Goal: Information Seeking & Learning: Find specific fact

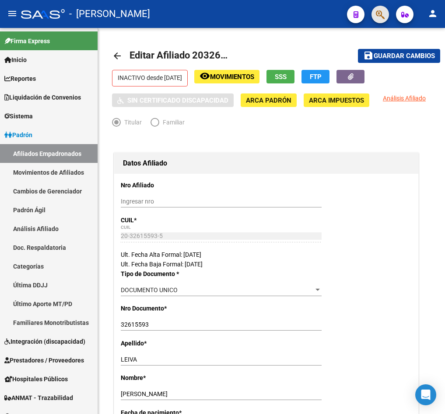
click at [372, 12] on button "button" at bounding box center [379, 14] width 17 height 17
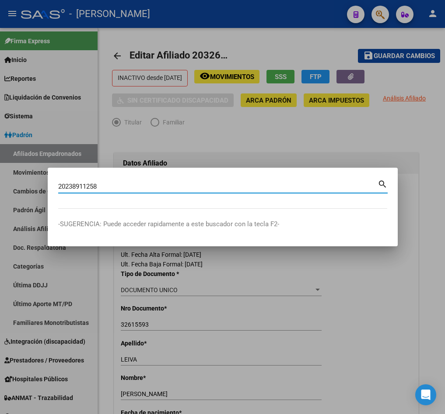
type input "20238911258"
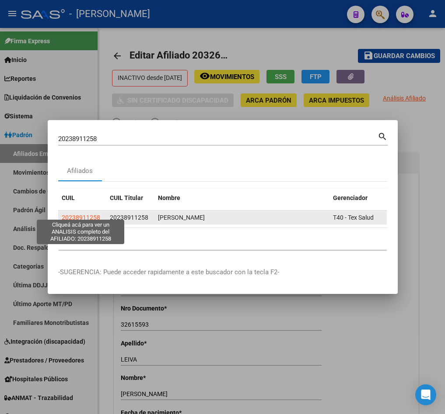
click at [80, 214] on span "20238911258" at bounding box center [81, 217] width 38 height 7
type textarea "20238911258"
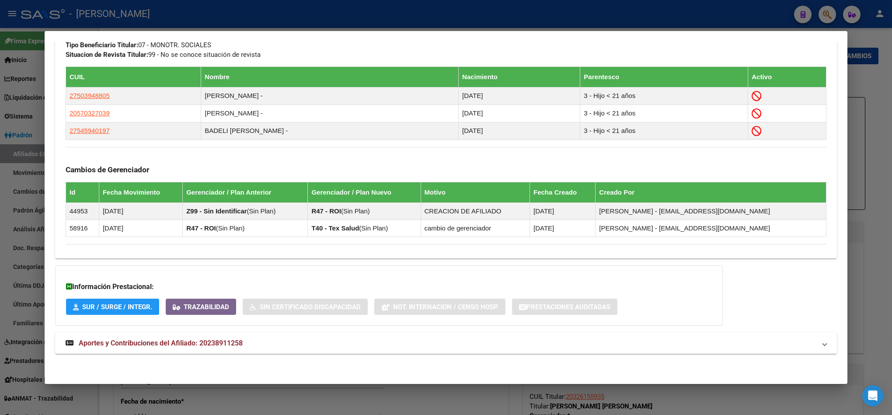
scroll to position [477, 0]
click at [239, 345] on span "Aportes y Contribuciones del Afiliado: 20238911258" at bounding box center [161, 343] width 164 height 8
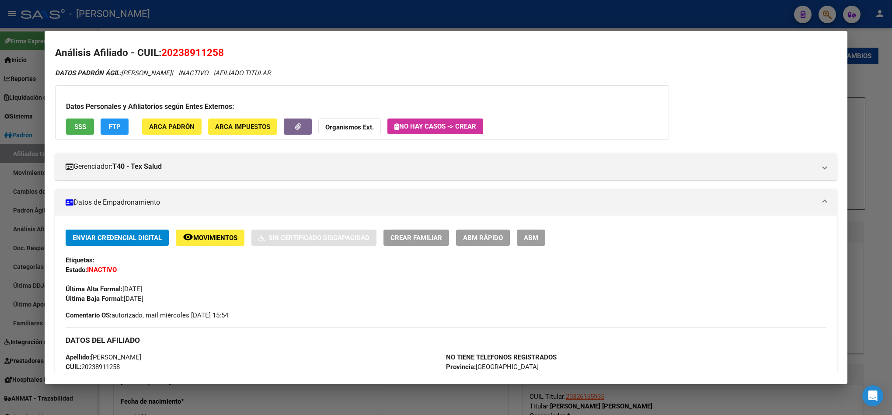
scroll to position [0, 0]
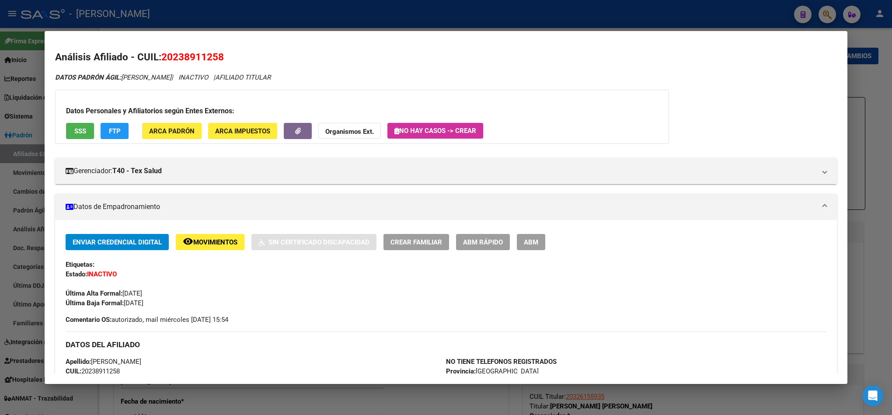
click at [198, 59] on span "20238911258" at bounding box center [192, 56] width 63 height 11
copy span "20238911258"
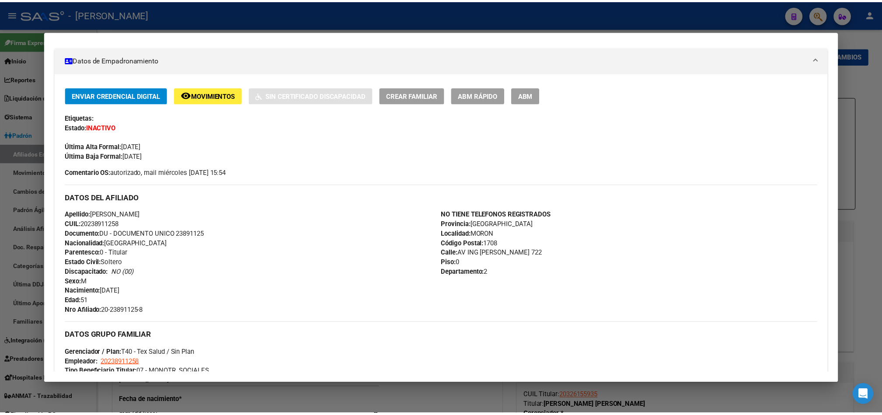
scroll to position [197, 0]
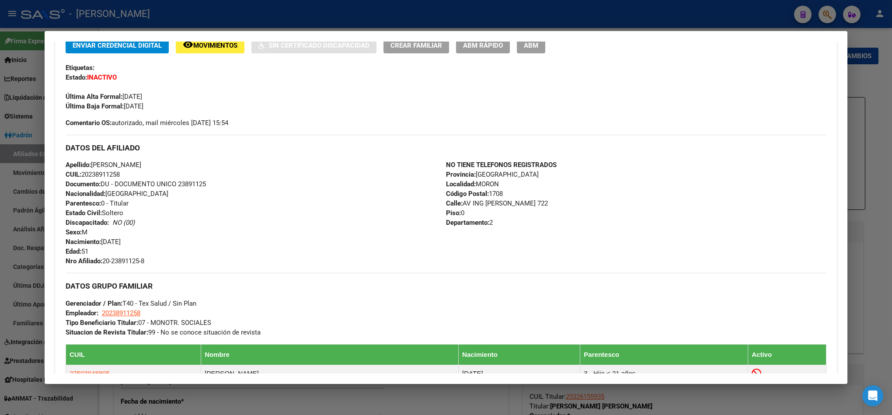
click at [4, 188] on div at bounding box center [446, 207] width 892 height 415
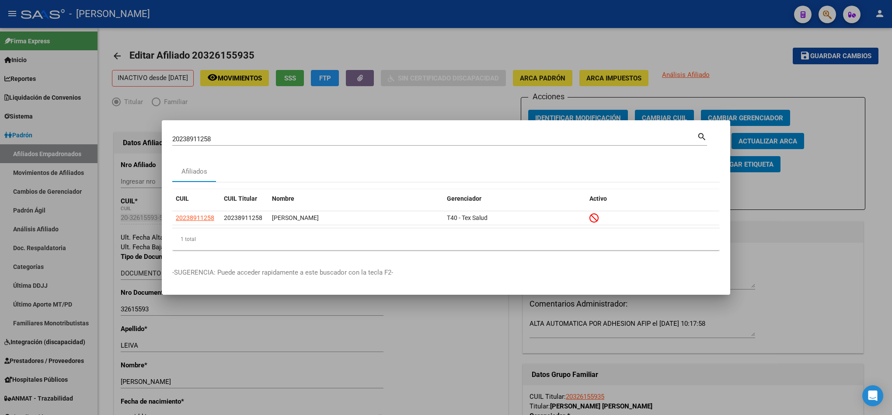
click at [293, 138] on input "20238911258" at bounding box center [434, 139] width 525 height 8
click at [292, 139] on input "20238911258" at bounding box center [434, 139] width 525 height 8
type input "20326551393"
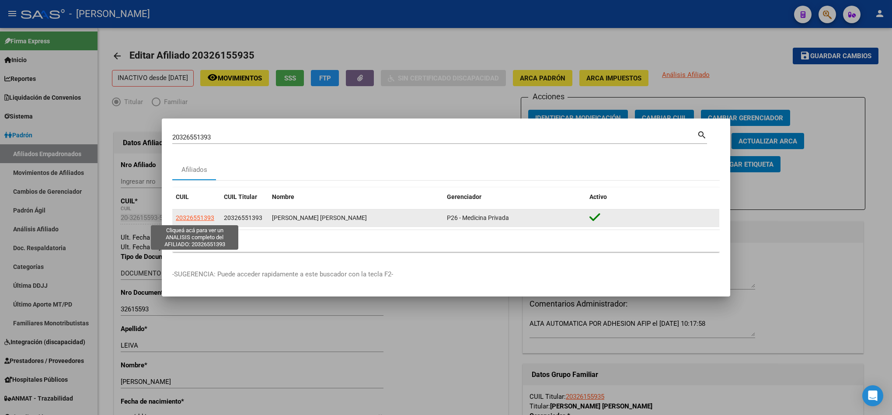
click at [184, 219] on span "20326551393" at bounding box center [195, 217] width 38 height 7
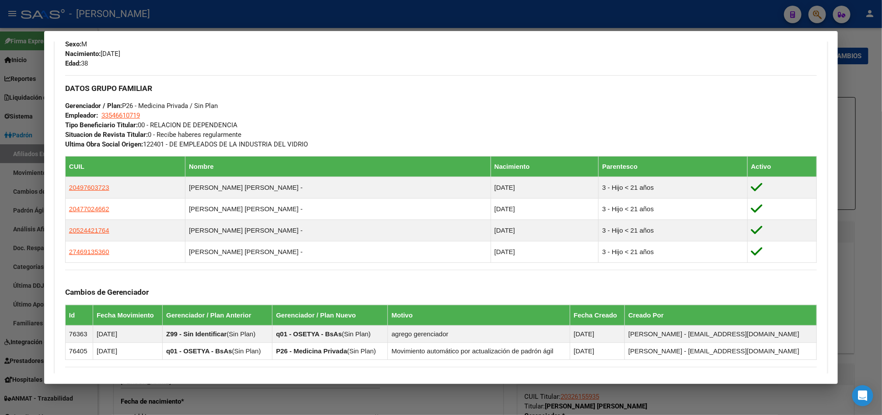
scroll to position [379, 0]
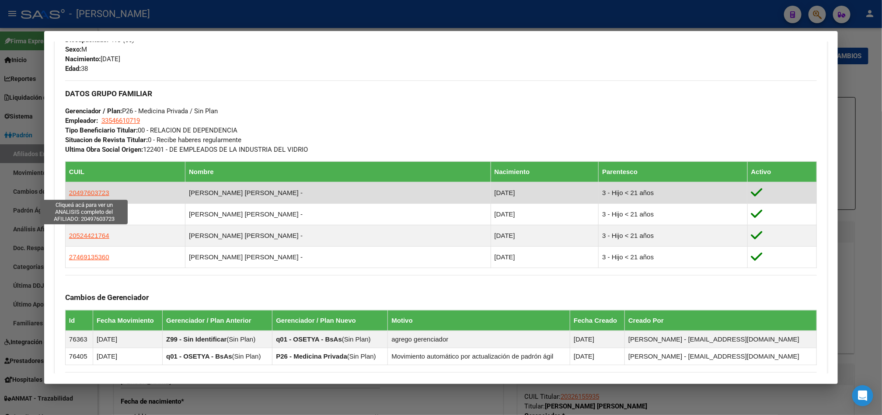
click at [92, 189] on span "20497603723" at bounding box center [89, 192] width 40 height 7
type textarea "20497603723"
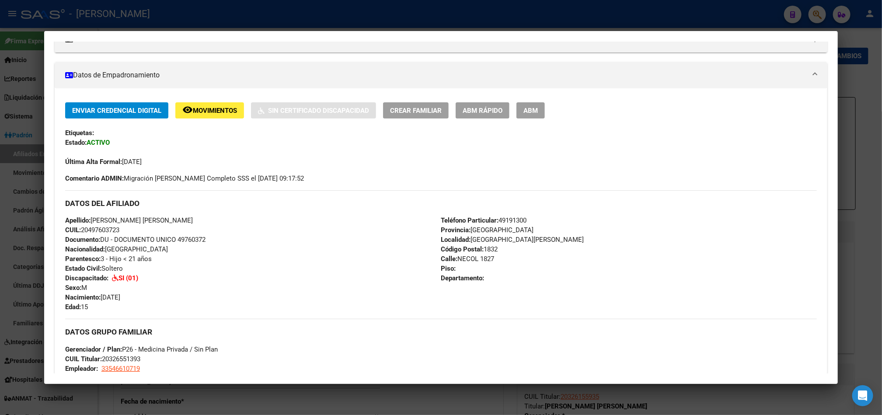
scroll to position [66, 0]
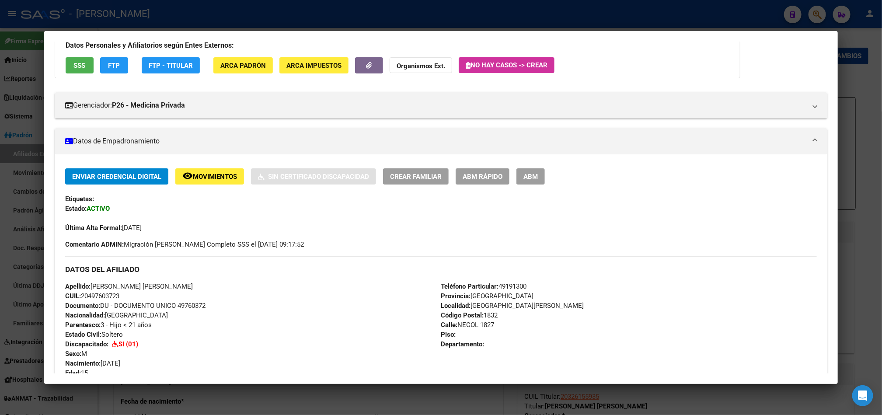
click at [219, 173] on span "Movimientos" at bounding box center [215, 177] width 44 height 8
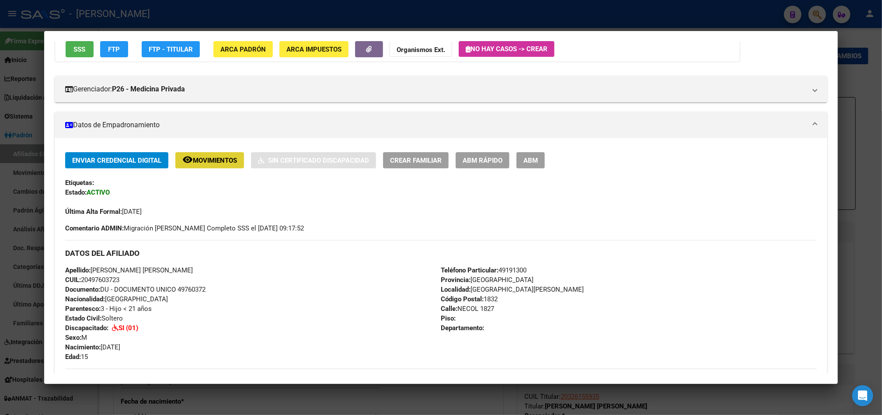
scroll to position [0, 0]
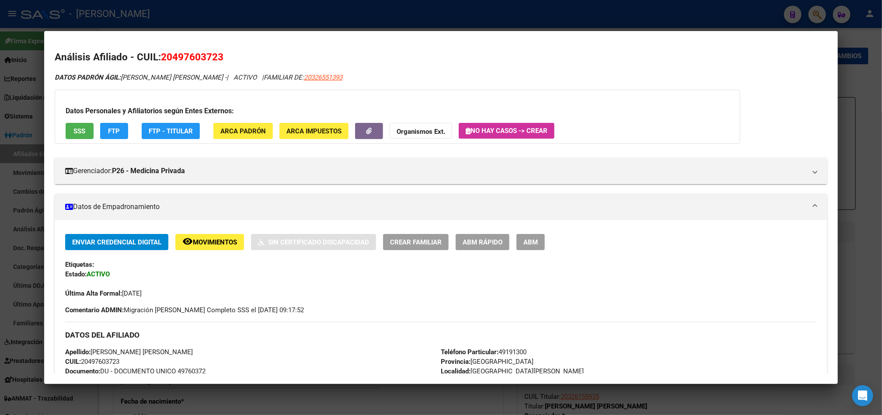
drag, startPoint x: 167, startPoint y: 57, endPoint x: 213, endPoint y: 59, distance: 46.4
click at [213, 59] on span "20497603723" at bounding box center [192, 56] width 63 height 11
copy span "49760372"
click at [185, 57] on span "20497603723" at bounding box center [192, 56] width 63 height 11
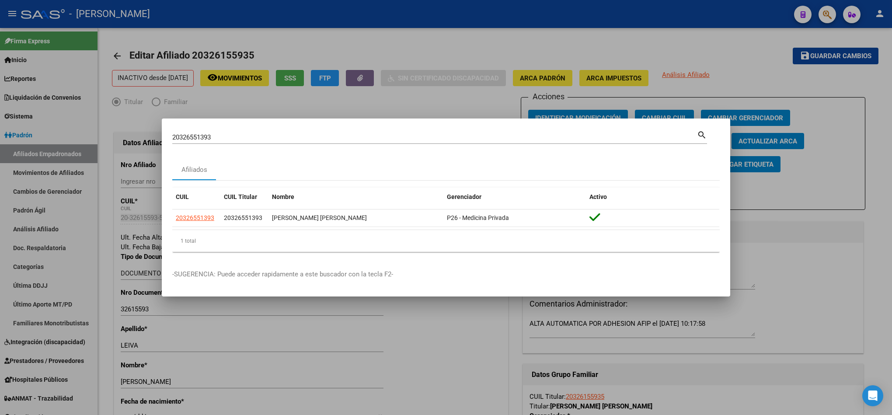
click at [257, 134] on input "20326551393" at bounding box center [434, 137] width 525 height 8
type input "2744080"
